Goal: Task Accomplishment & Management: Manage account settings

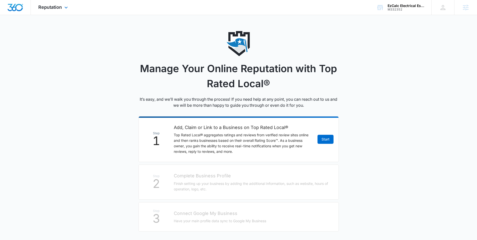
click at [17, 5] on img "Dashboard" at bounding box center [15, 8] width 16 height 8
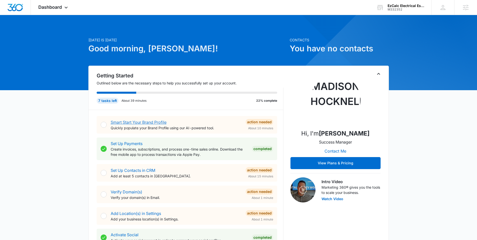
click at [145, 123] on link "Smart Start Your Brand Profile" at bounding box center [139, 122] width 56 height 5
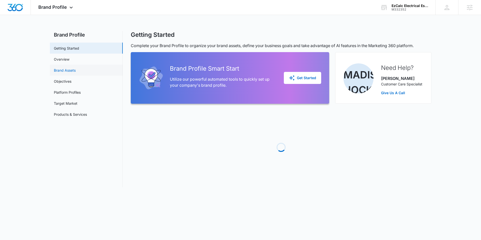
click at [73, 71] on link "Brand Assets" at bounding box center [65, 70] width 22 height 5
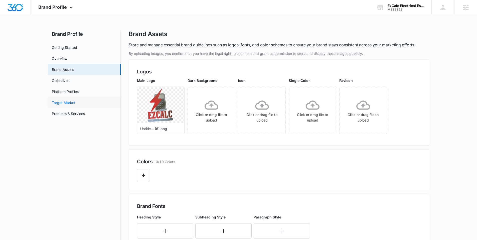
scroll to position [1, 0]
click at [142, 172] on icon "Edit Color" at bounding box center [144, 175] width 6 height 6
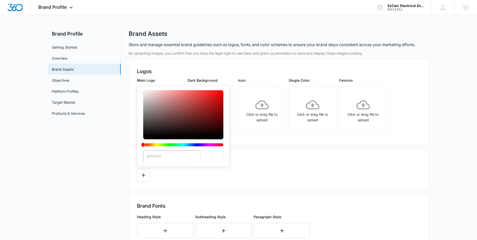
type input "#BD042C"
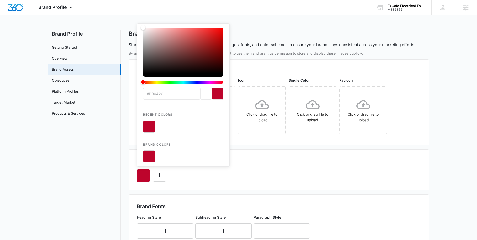
click at [265, 148] on div "By uploading images, you confirm that you have the legal right to use them and …" at bounding box center [279, 217] width 301 height 333
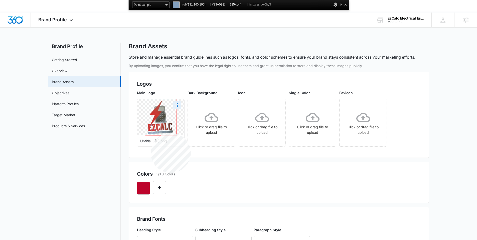
click at [151, 133] on img at bounding box center [160, 117] width 31 height 36
click at [160, 188] on icon "Edit Color" at bounding box center [160, 188] width 6 height 6
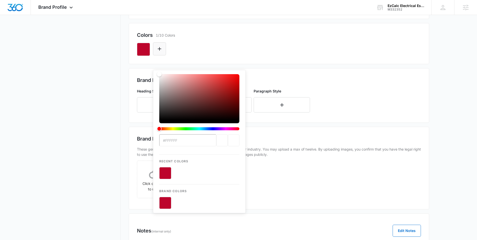
type input "#83A0BE"
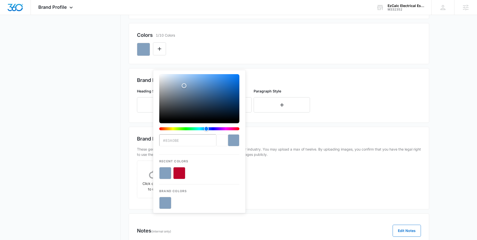
drag, startPoint x: 280, startPoint y: 166, endPoint x: 275, endPoint y: 168, distance: 5.6
click at [280, 166] on div "Click or drag file to upload" at bounding box center [279, 181] width 284 height 41
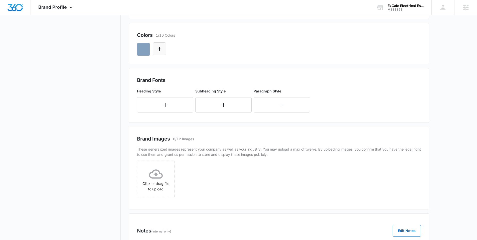
click at [163, 48] on button "Edit Color" at bounding box center [159, 48] width 13 height 13
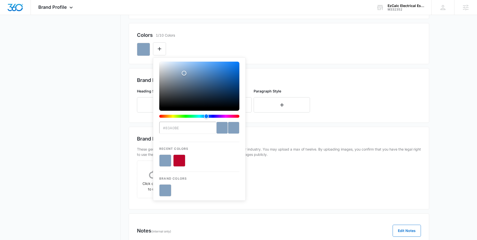
click at [179, 161] on button "color-picker-container" at bounding box center [179, 161] width 12 height 12
type input "#FFFFFF"
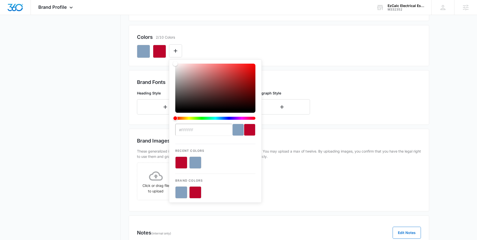
scroll to position [105, 0]
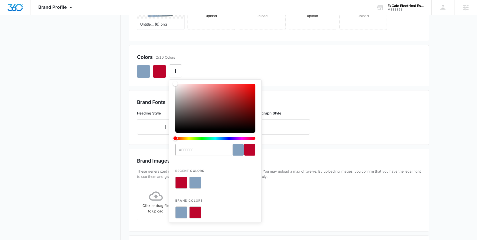
click at [188, 70] on div "#FFFFFF Recent Colors Brand Colors" at bounding box center [279, 69] width 284 height 17
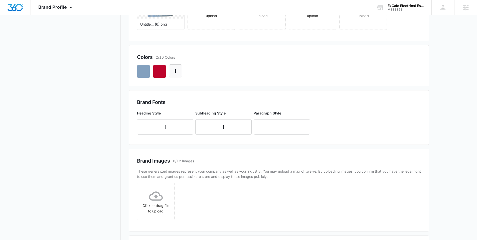
click at [178, 71] on icon "Edit Color" at bounding box center [176, 71] width 6 height 6
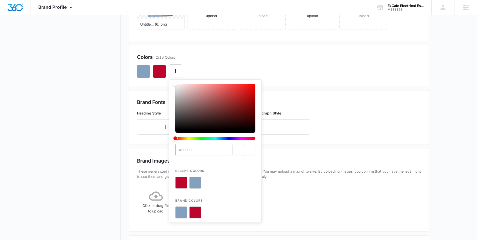
click at [202, 155] on input "#FFFFFF" at bounding box center [203, 150] width 57 height 12
type input "#ffffff"
drag, startPoint x: 176, startPoint y: 83, endPoint x: 169, endPoint y: 64, distance: 20.8
click at [169, 64] on div "#ffffff Recent Colors Brand Colors" at bounding box center [279, 69] width 284 height 17
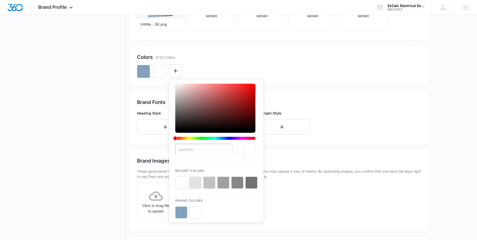
drag, startPoint x: 229, startPoint y: 68, endPoint x: 191, endPoint y: 64, distance: 37.5
click at [227, 67] on div "#ffffff Recent Colors Brand Colors" at bounding box center [279, 69] width 284 height 17
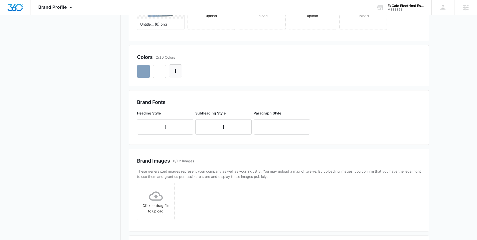
click at [179, 66] on button "Edit Color" at bounding box center [175, 70] width 13 height 13
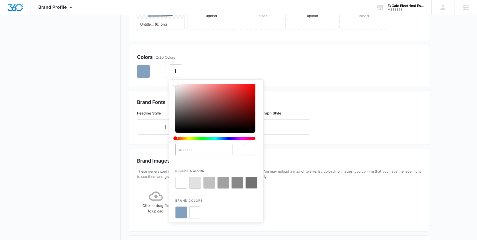
click at [198, 149] on input "#ffffff" at bounding box center [203, 150] width 57 height 12
drag, startPoint x: 198, startPoint y: 149, endPoint x: 160, endPoint y: 149, distance: 38.6
click at [160, 149] on div "By uploading images, you confirm that you have the legal right to use them and …" at bounding box center [279, 112] width 301 height 333
type input "#83A0BE"
drag, startPoint x: 235, startPoint y: 43, endPoint x: 208, endPoint y: 60, distance: 32.0
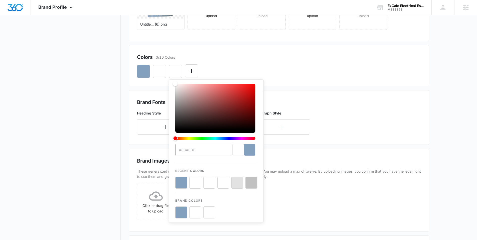
click at [235, 43] on div "By uploading images, you confirm that you have the legal right to use them and …" at bounding box center [279, 112] width 301 height 333
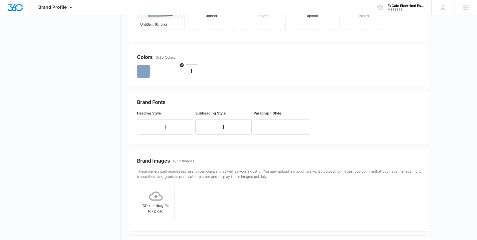
click at [181, 66] on icon "button" at bounding box center [182, 65] width 2 height 2
click at [178, 69] on icon "Edit Color" at bounding box center [176, 71] width 6 height 6
click at [178, 71] on icon "Edit Color" at bounding box center [176, 71] width 6 height 6
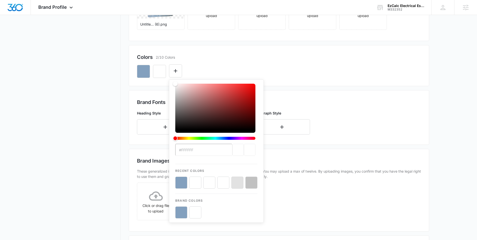
type input "#BD042C"
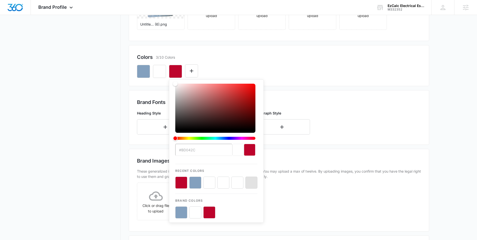
click at [232, 59] on div "Colors 3/10 Colors" at bounding box center [279, 57] width 284 height 8
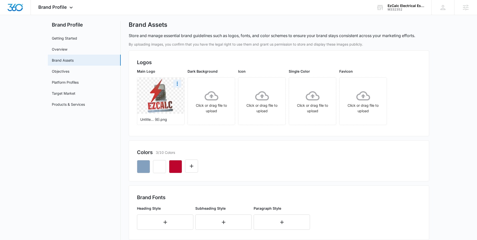
scroll to position [0, 0]
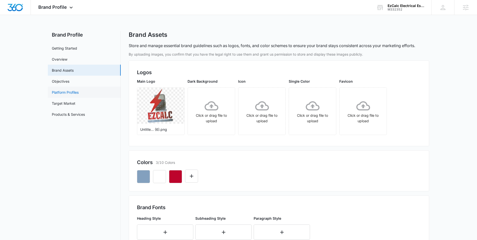
click at [69, 95] on link "Platform Profiles" at bounding box center [65, 92] width 27 height 5
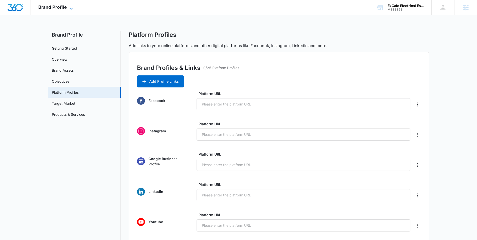
click at [58, 7] on span "Brand Profile" at bounding box center [52, 7] width 29 height 5
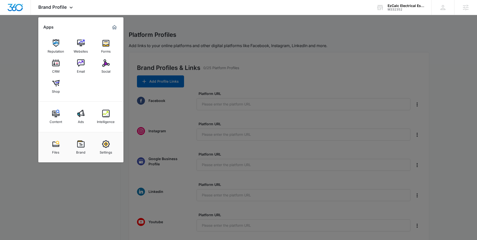
click at [108, 68] on div "Social" at bounding box center [105, 70] width 9 height 7
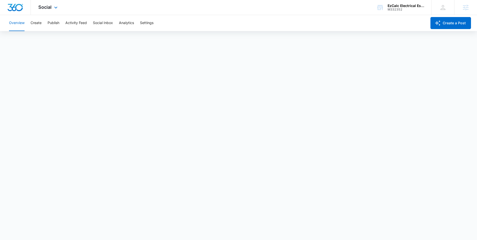
click at [16, 8] on img "Dashboard" at bounding box center [15, 8] width 16 height 8
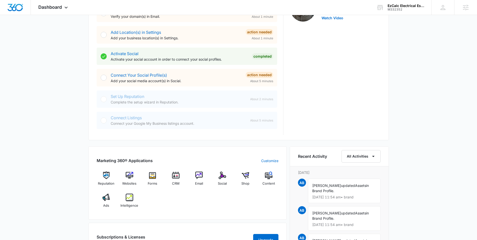
scroll to position [187, 0]
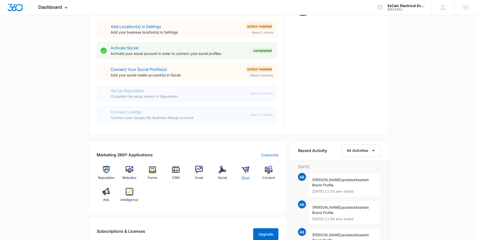
click at [251, 171] on div "Shop" at bounding box center [245, 175] width 19 height 18
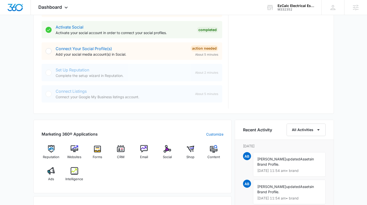
scroll to position [196, 0]
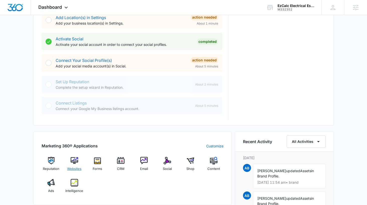
click at [79, 164] on div "Websites" at bounding box center [74, 166] width 19 height 18
